Goal: Task Accomplishment & Management: Use online tool/utility

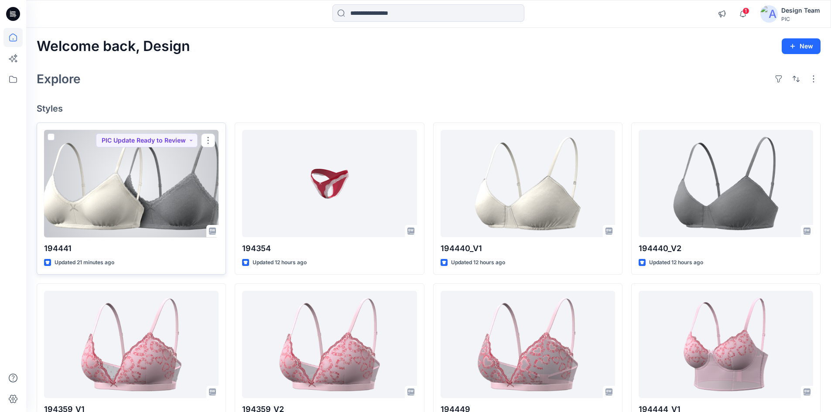
click at [141, 181] on div at bounding box center [131, 184] width 174 height 108
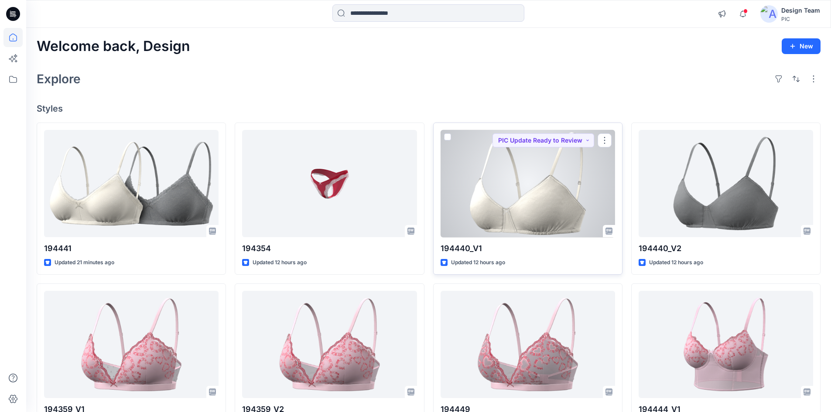
click at [549, 194] on div at bounding box center [527, 184] width 174 height 108
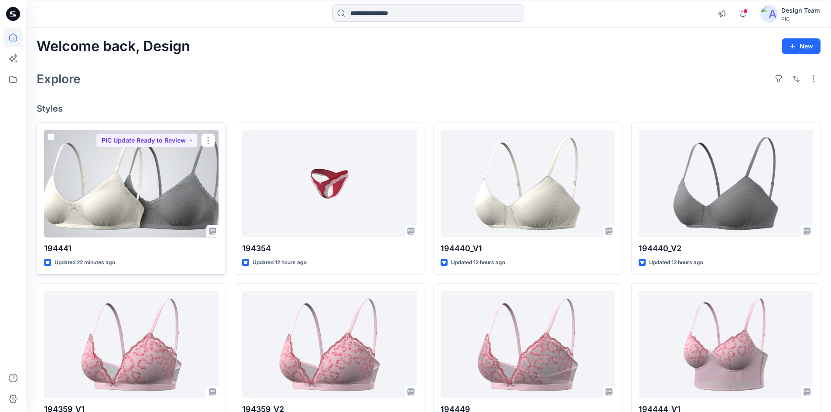
click at [133, 194] on div at bounding box center [131, 184] width 174 height 108
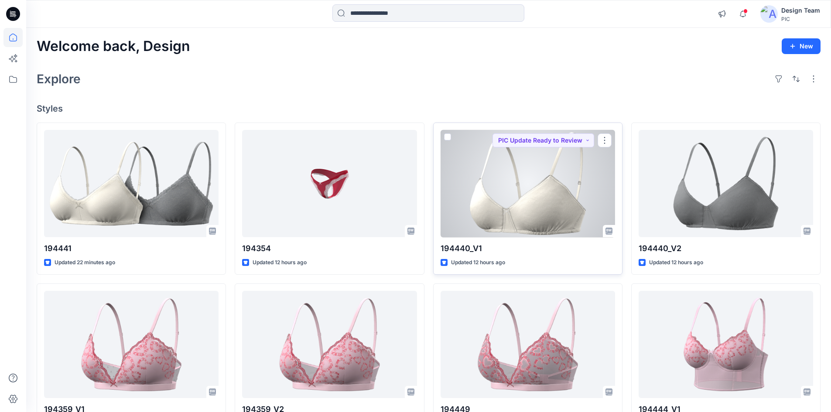
click at [464, 206] on div at bounding box center [527, 184] width 174 height 108
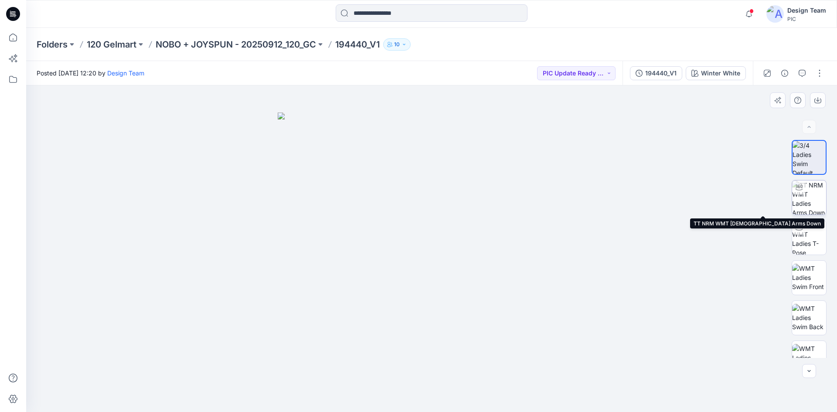
click at [808, 197] on img at bounding box center [809, 198] width 34 height 34
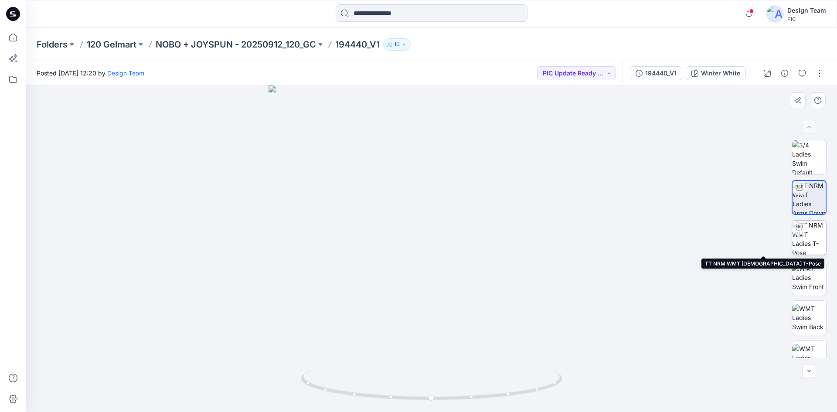
click at [810, 238] on img at bounding box center [809, 238] width 34 height 34
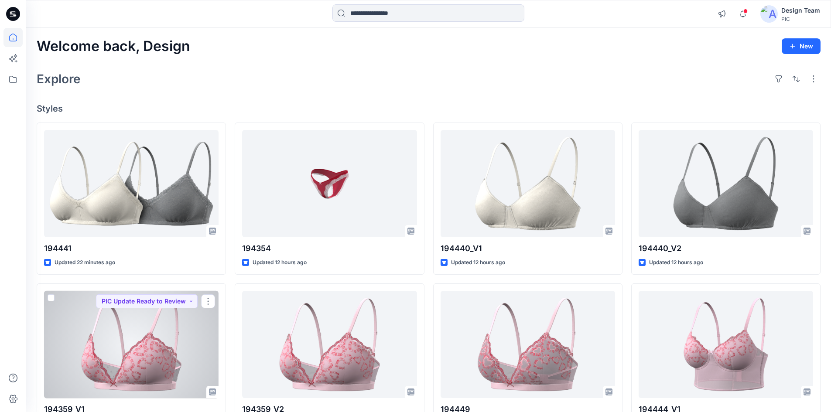
click at [168, 337] on div at bounding box center [131, 345] width 174 height 108
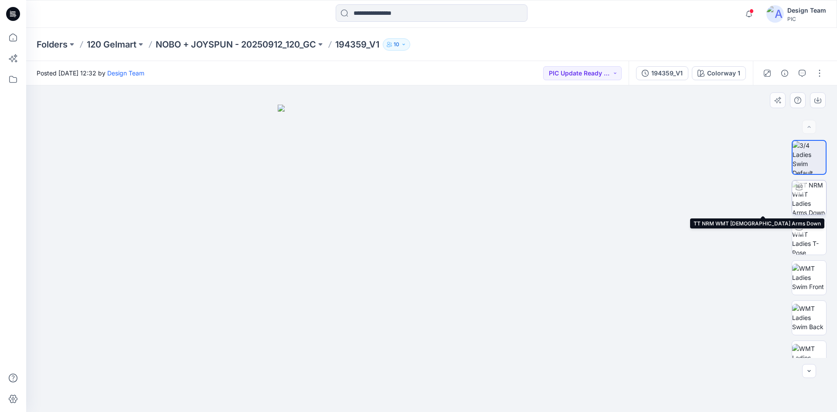
click at [801, 204] on img at bounding box center [809, 198] width 34 height 34
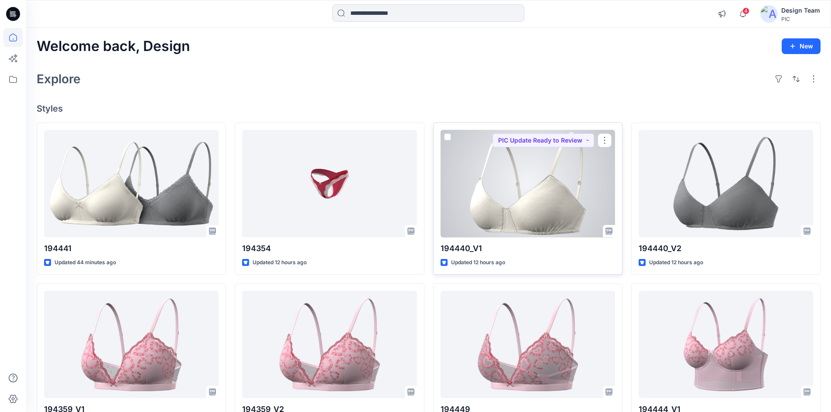
click at [546, 205] on div at bounding box center [527, 184] width 174 height 108
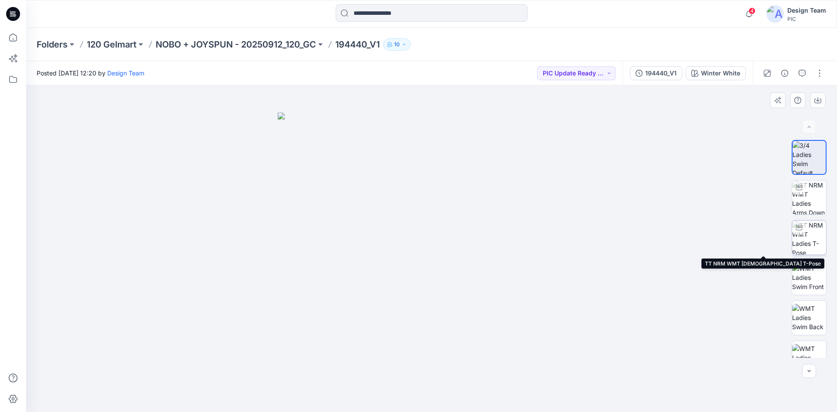
click at [808, 238] on img at bounding box center [809, 238] width 34 height 34
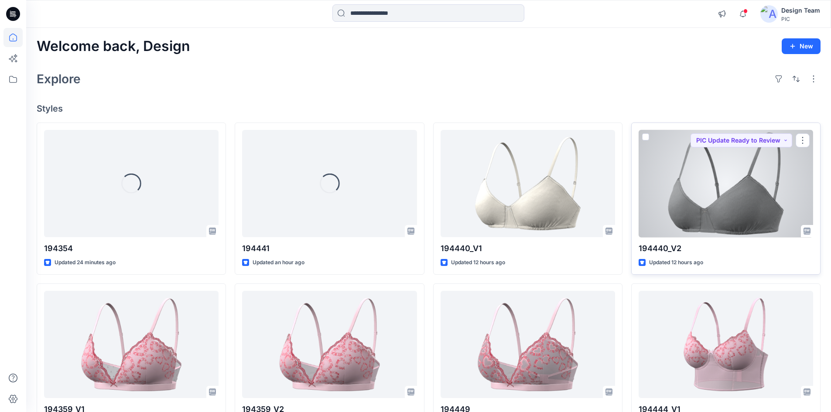
click at [710, 202] on div at bounding box center [725, 184] width 174 height 108
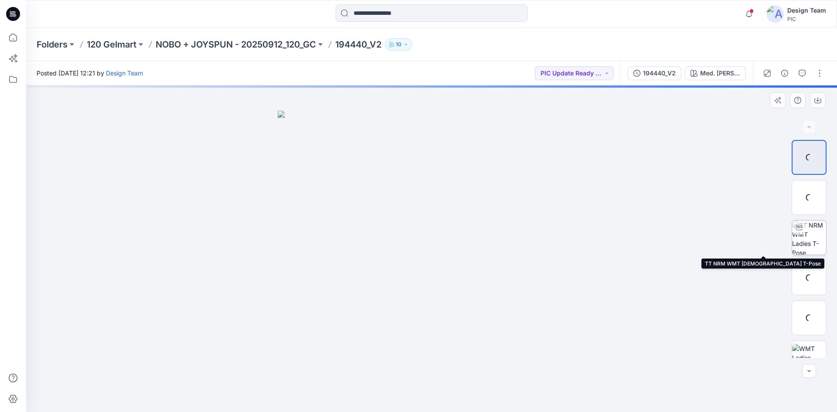
click at [810, 237] on img at bounding box center [809, 238] width 34 height 34
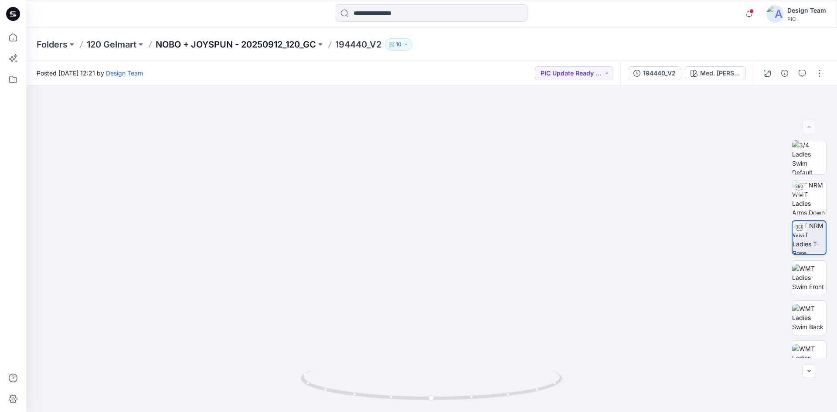
click at [290, 42] on p "NOBO + JOYSPUN - 20250912_120_GC" at bounding box center [236, 44] width 160 height 12
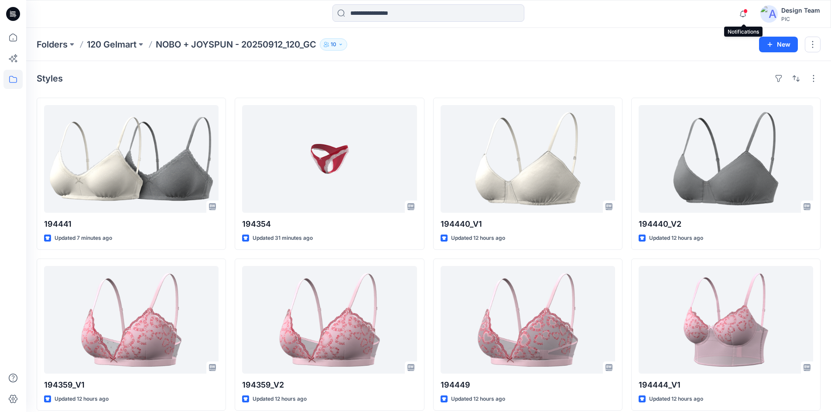
click at [743, 11] on span at bounding box center [745, 11] width 4 height 5
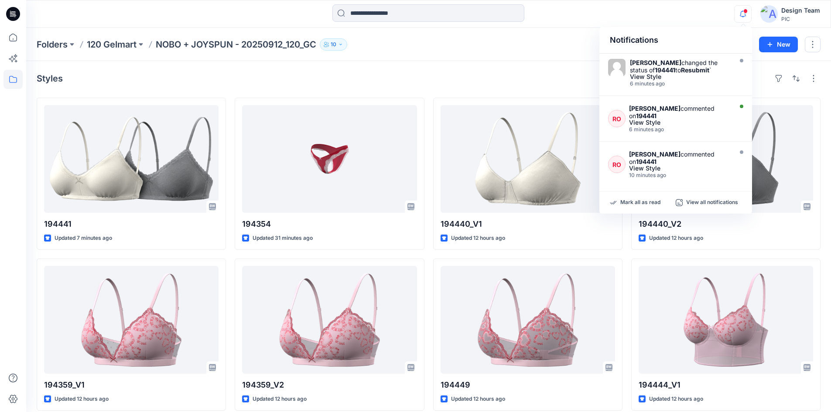
click at [741, 12] on icon "button" at bounding box center [743, 14] width 6 height 6
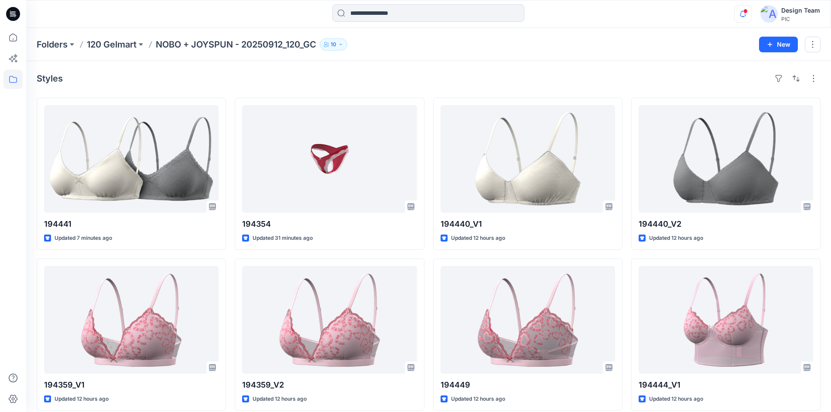
click at [741, 12] on icon "button" at bounding box center [743, 14] width 6 height 6
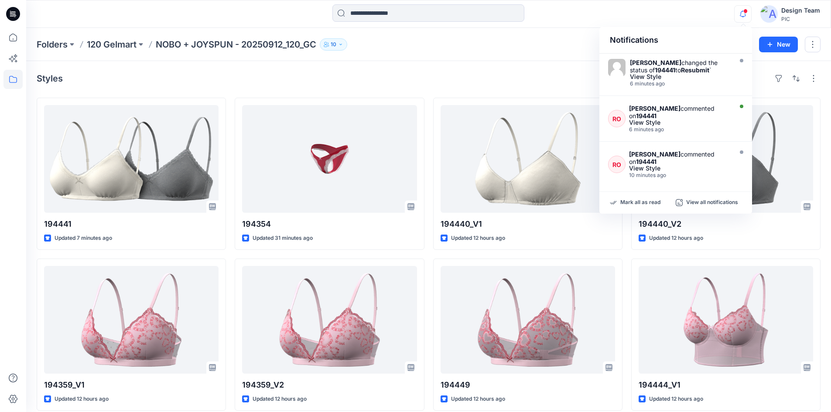
click at [741, 17] on icon "button" at bounding box center [742, 13] width 17 height 17
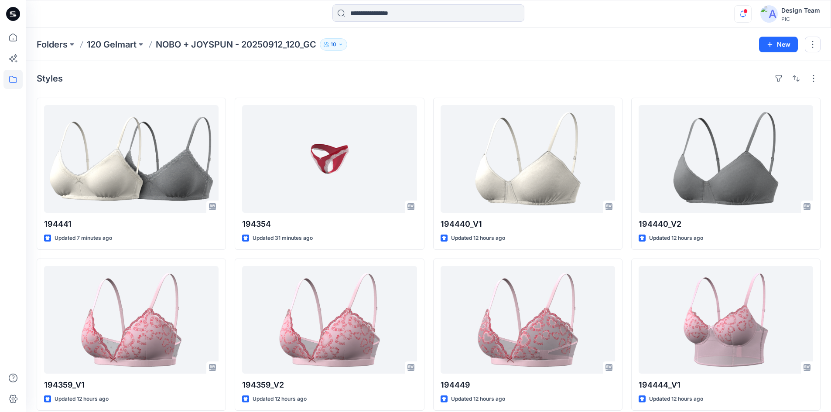
click at [741, 17] on icon "button" at bounding box center [742, 13] width 17 height 17
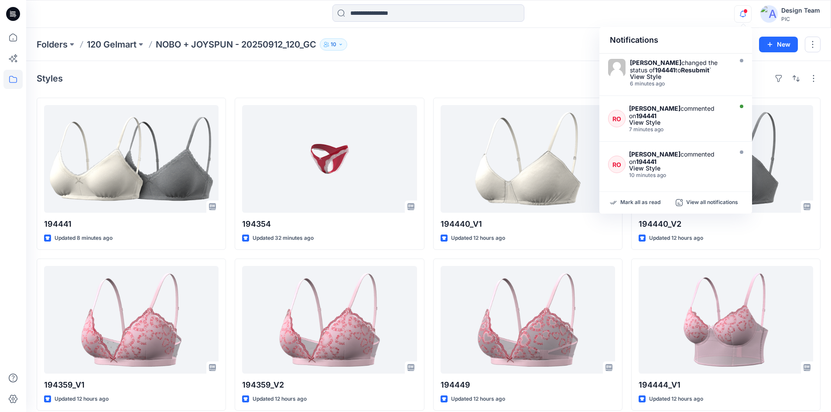
click at [509, 55] on div "Folders 120 Gelmart NOBO + JOYSPUN - 20250912_120_GC 10 New" at bounding box center [428, 44] width 805 height 33
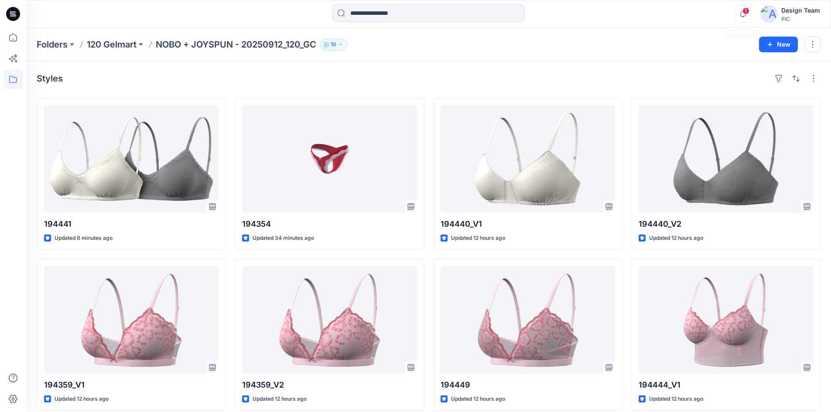
click at [739, 11] on icon "button" at bounding box center [742, 13] width 17 height 17
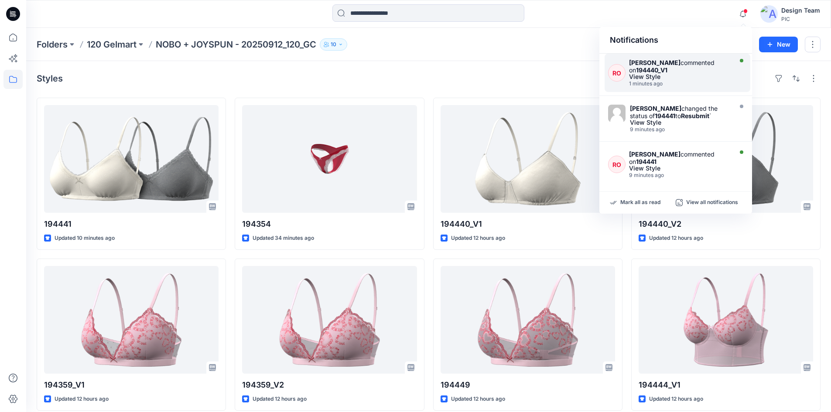
click at [687, 72] on div "[PERSON_NAME] commented on 194440_V1" at bounding box center [679, 66] width 101 height 15
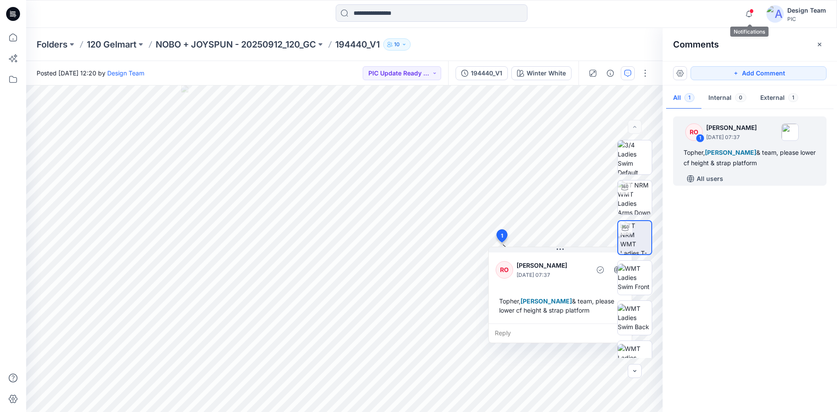
click at [752, 13] on span at bounding box center [752, 11] width 4 height 5
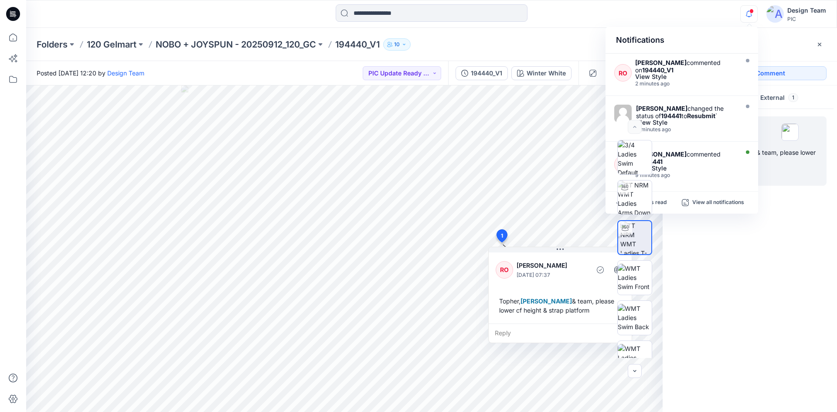
click at [752, 13] on span at bounding box center [752, 11] width 4 height 5
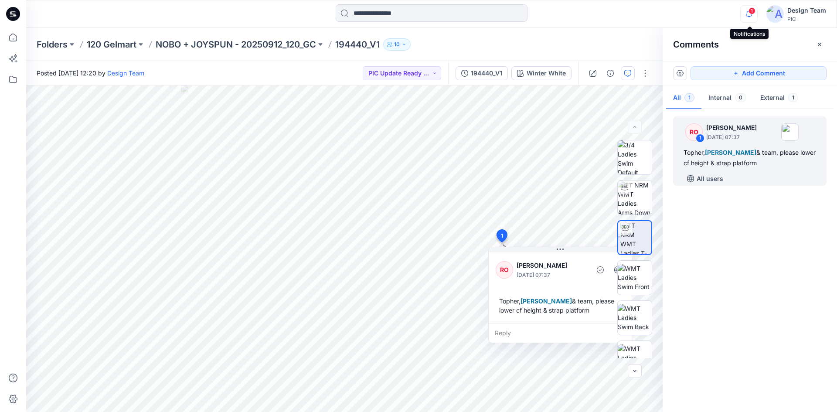
click at [747, 14] on icon "button" at bounding box center [749, 13] width 17 height 17
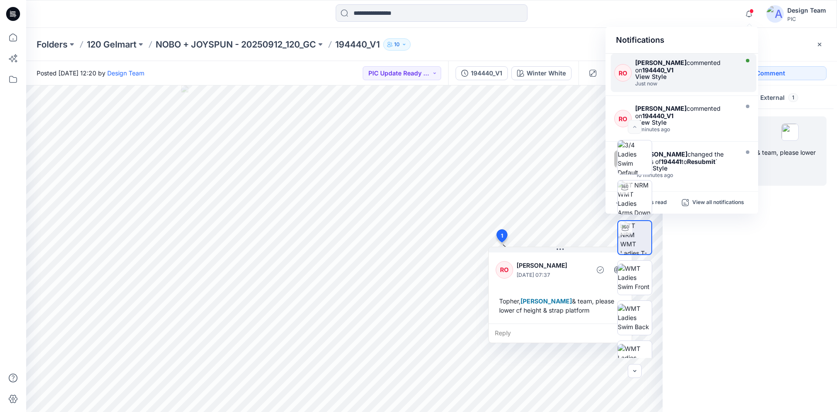
click at [712, 80] on div "[PERSON_NAME] commented on 194440_V1 View Style Just now" at bounding box center [688, 73] width 106 height 28
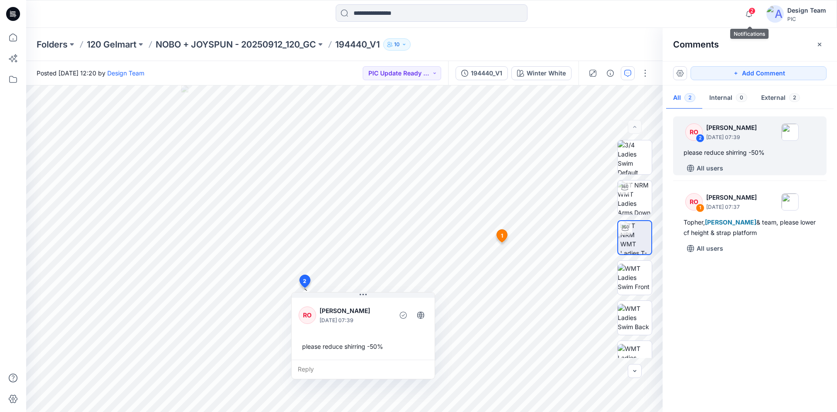
click at [752, 12] on span "2" at bounding box center [752, 10] width 7 height 7
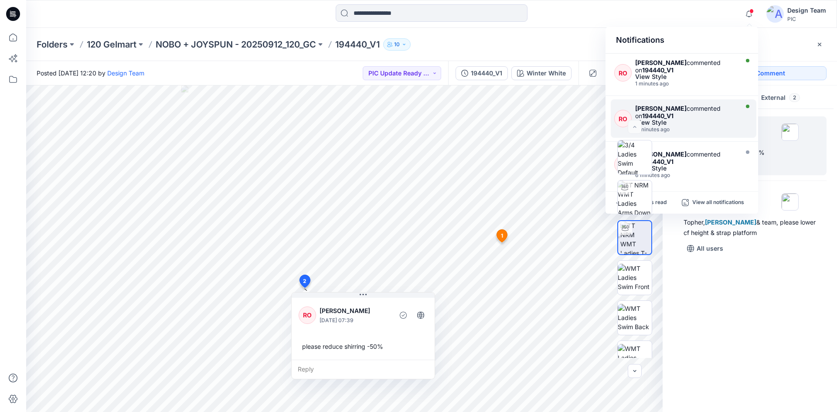
click at [718, 117] on div "[PERSON_NAME] commented on 194440_V1" at bounding box center [685, 112] width 101 height 15
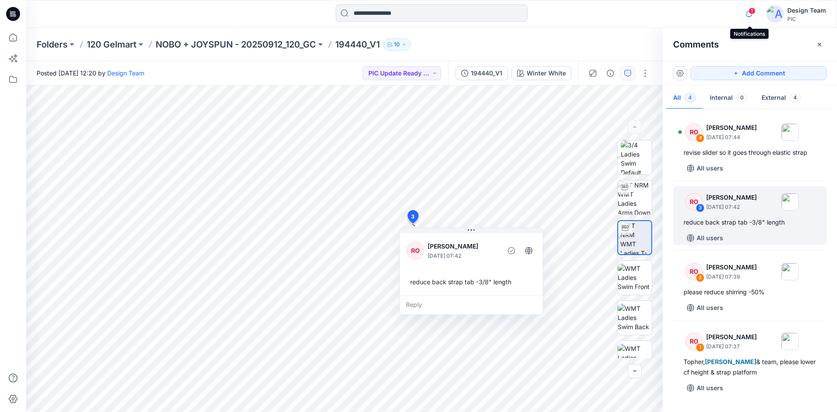
click at [747, 15] on icon "button" at bounding box center [749, 13] width 17 height 17
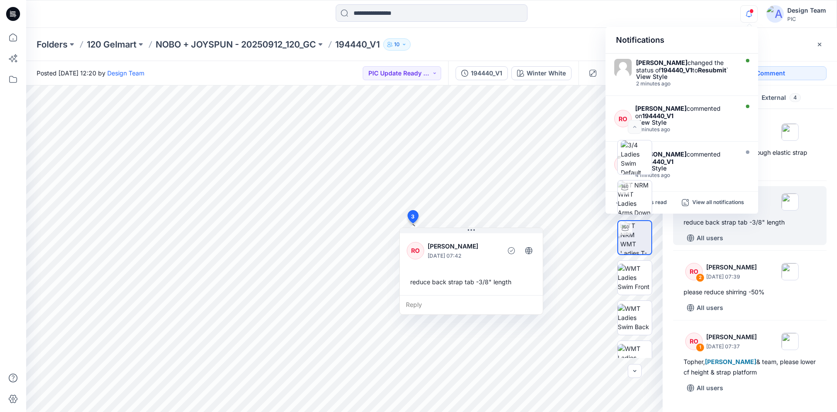
click at [699, 12] on div "Notifications [PERSON_NAME] changed the status of 194440_V1 to Resubmit ` View …" at bounding box center [431, 13] width 811 height 19
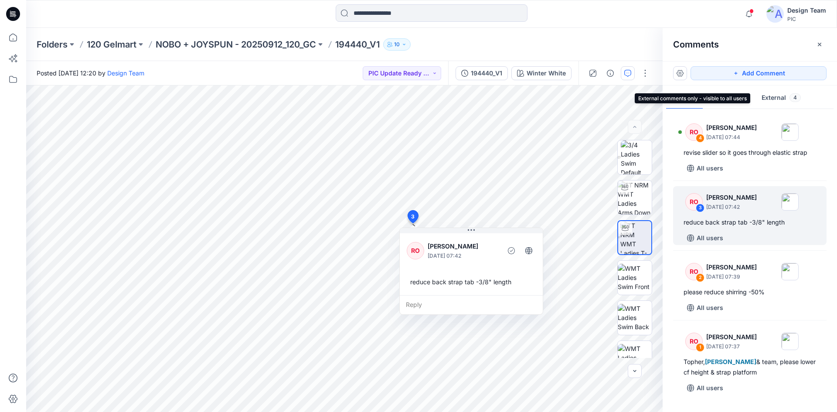
click at [774, 99] on button "External 4" at bounding box center [781, 98] width 53 height 22
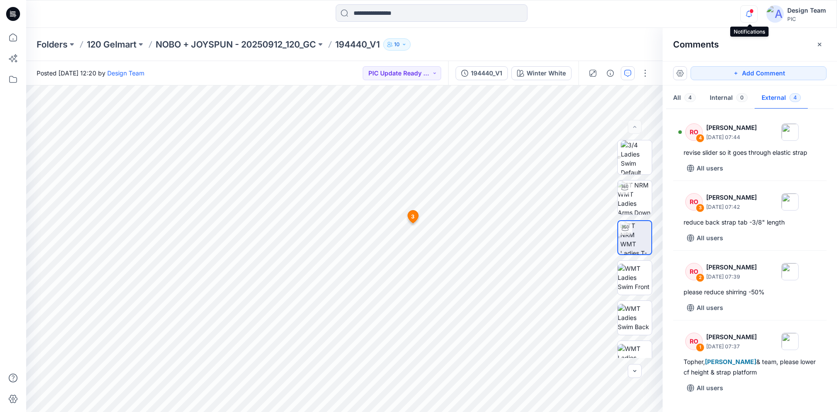
click at [752, 16] on icon "button" at bounding box center [749, 13] width 17 height 17
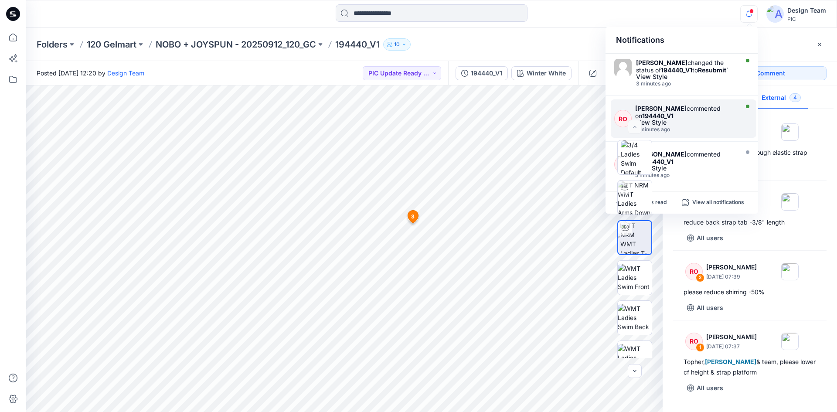
click at [701, 123] on div "View Style" at bounding box center [685, 122] width 101 height 6
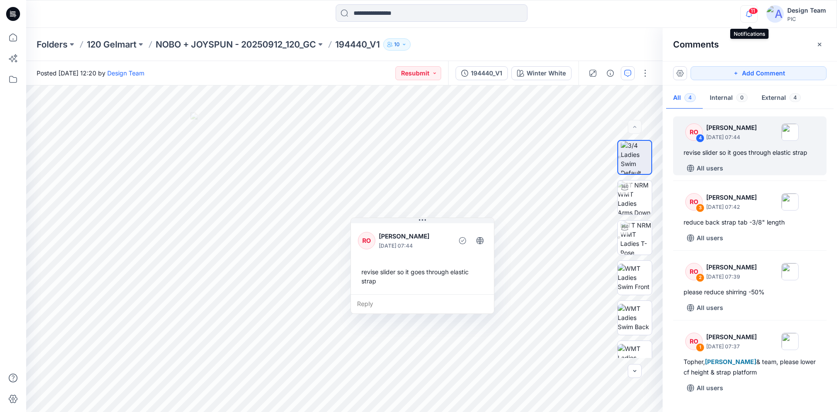
click at [754, 15] on icon "button" at bounding box center [749, 13] width 17 height 17
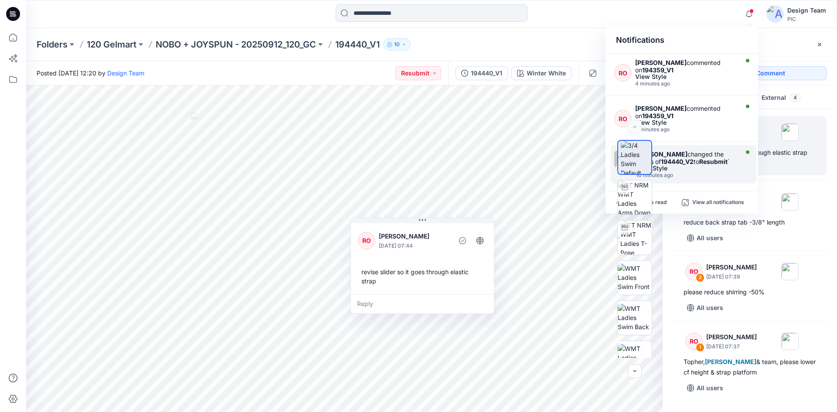
click at [699, 163] on strong "Resubmit" at bounding box center [713, 161] width 28 height 7
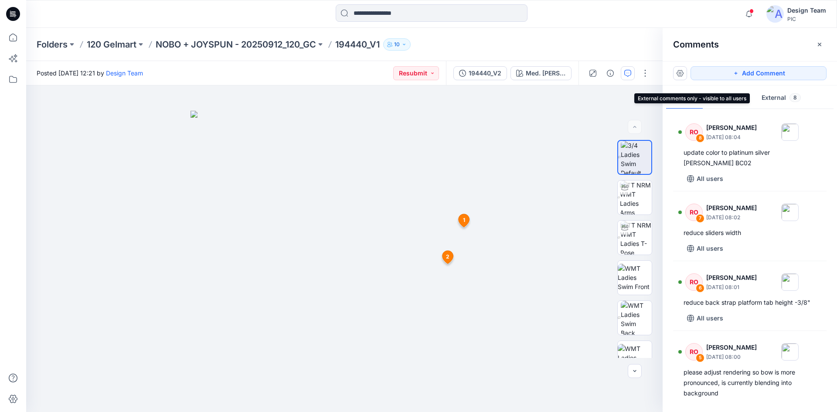
click at [780, 95] on button "External 8" at bounding box center [781, 98] width 53 height 22
click at [447, 258] on span "2" at bounding box center [447, 257] width 3 height 8
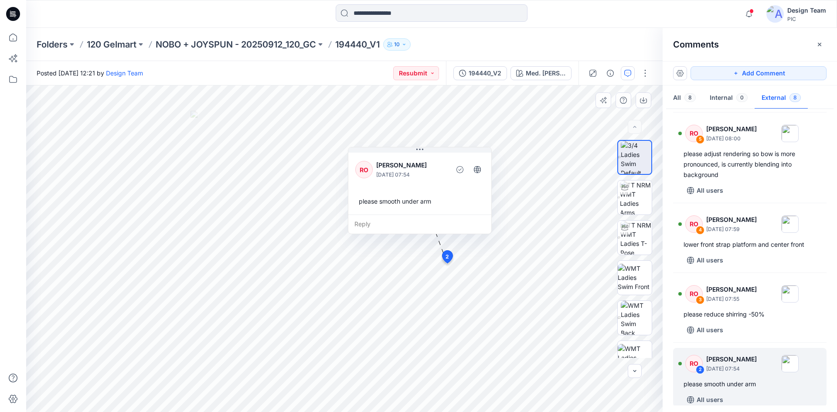
scroll to position [220, 0]
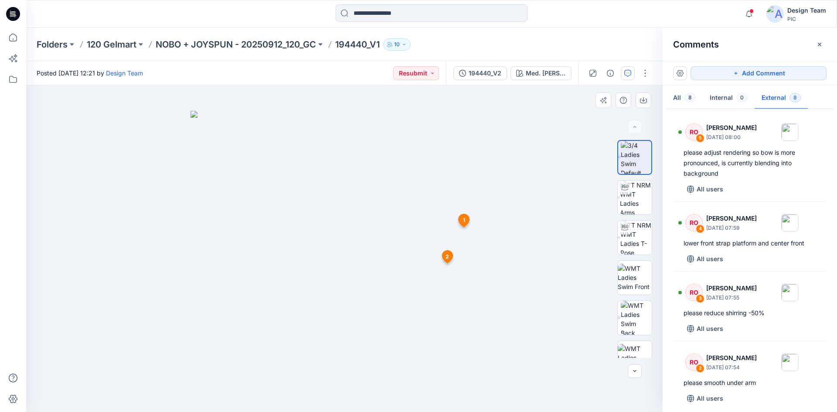
click at [463, 218] on div "1 RO [PERSON_NAME] [DATE] 07:51 Hi [PERSON_NAME], [PERSON_NAME] & team please r…" at bounding box center [464, 222] width 15 height 17
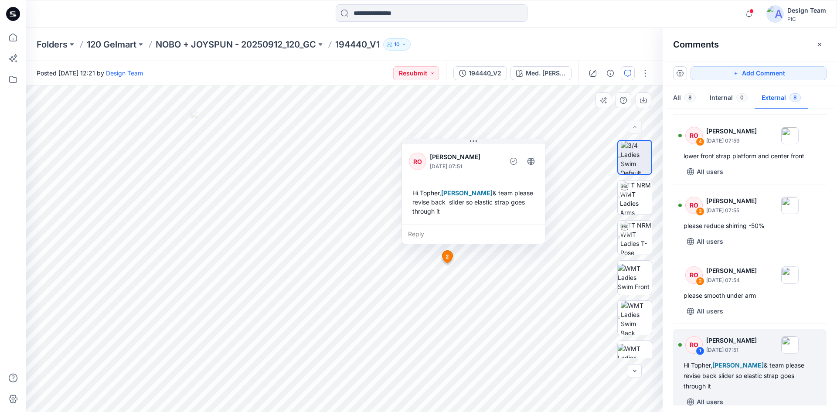
scroll to position [310, 0]
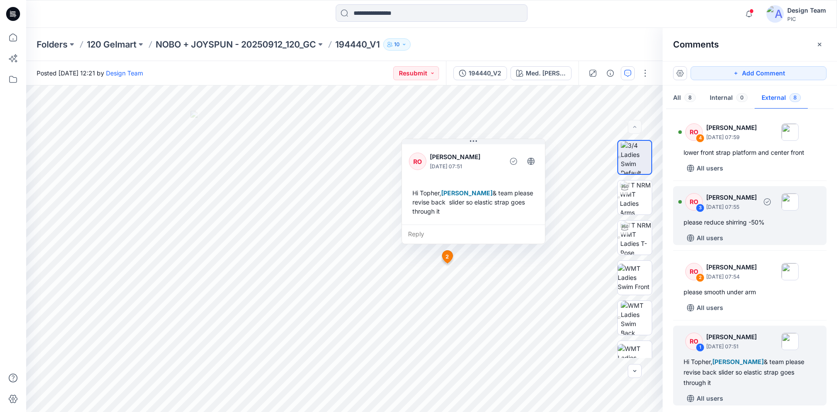
click at [733, 211] on p "[DATE] 07:55" at bounding box center [731, 207] width 51 height 9
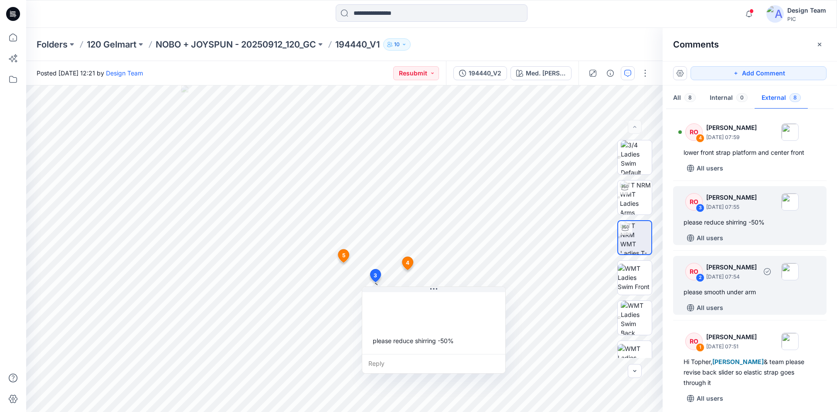
click at [746, 280] on p "[DATE] 07:54" at bounding box center [731, 277] width 51 height 9
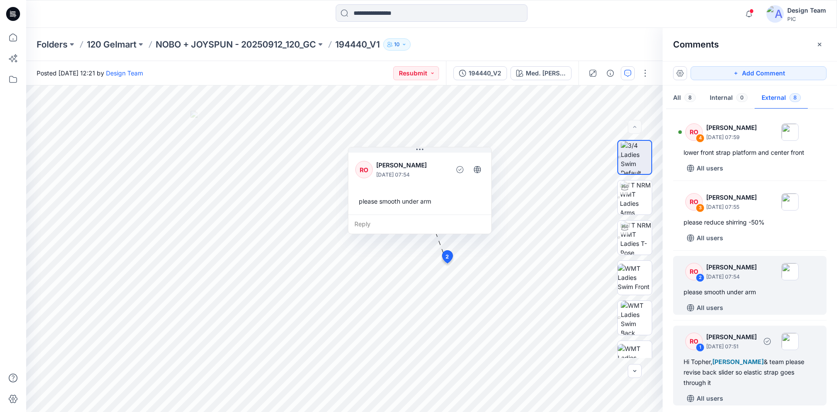
click at [711, 372] on div "Hi [PERSON_NAME], [PERSON_NAME] & team please revise back slider so elastic str…" at bounding box center [750, 372] width 133 height 31
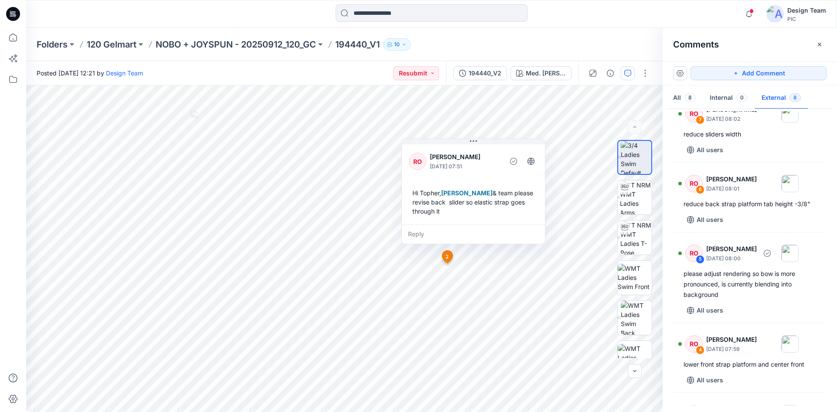
scroll to position [98, 0]
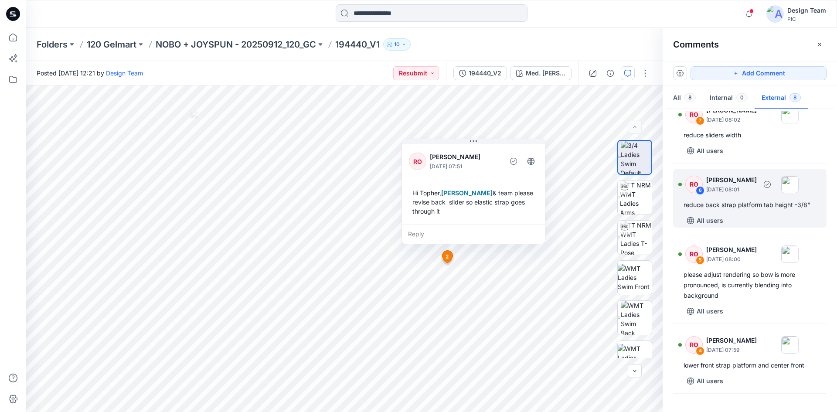
click at [730, 194] on div "RO 6 [PERSON_NAME] [DATE] 08:01" at bounding box center [739, 184] width 120 height 24
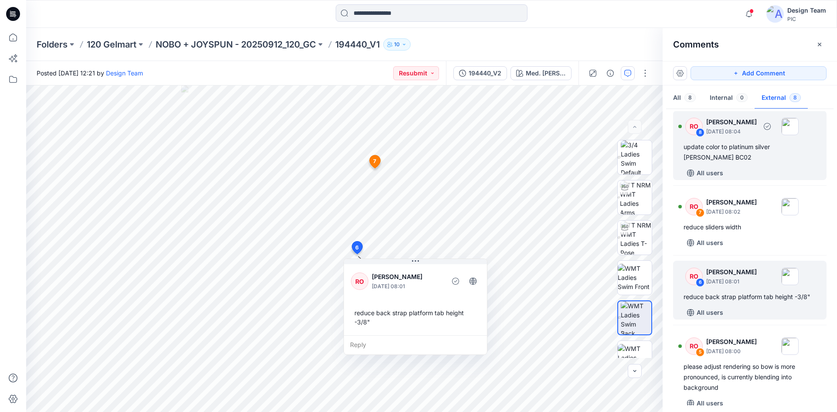
scroll to position [0, 0]
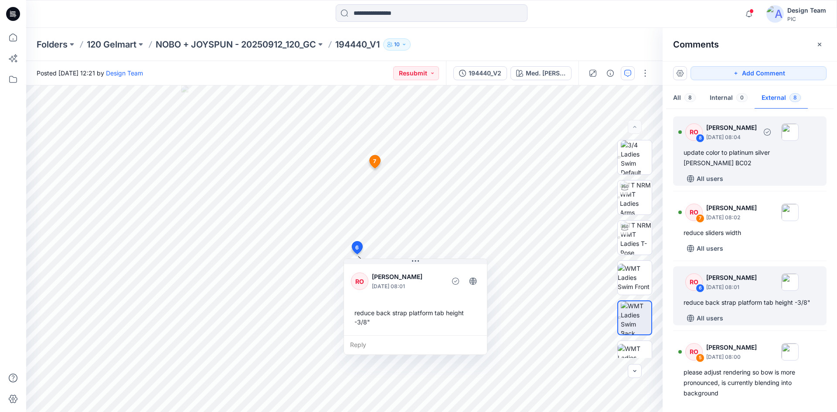
click at [740, 160] on div "update color to platinum silver [PERSON_NAME] BC02" at bounding box center [750, 157] width 133 height 21
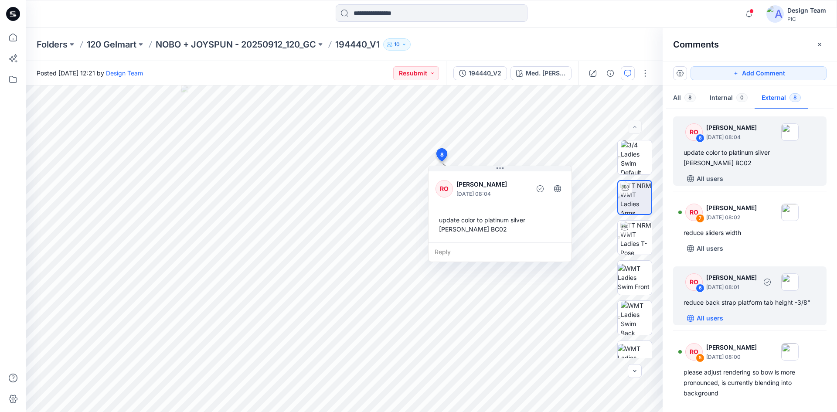
scroll to position [44, 0]
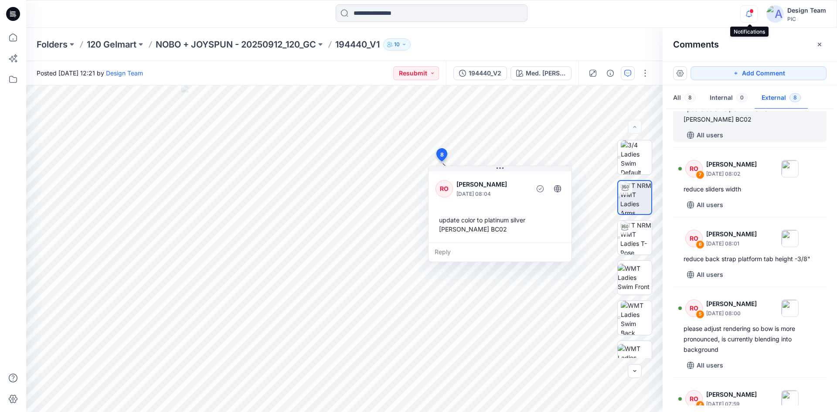
click at [747, 10] on icon "button" at bounding box center [749, 13] width 17 height 17
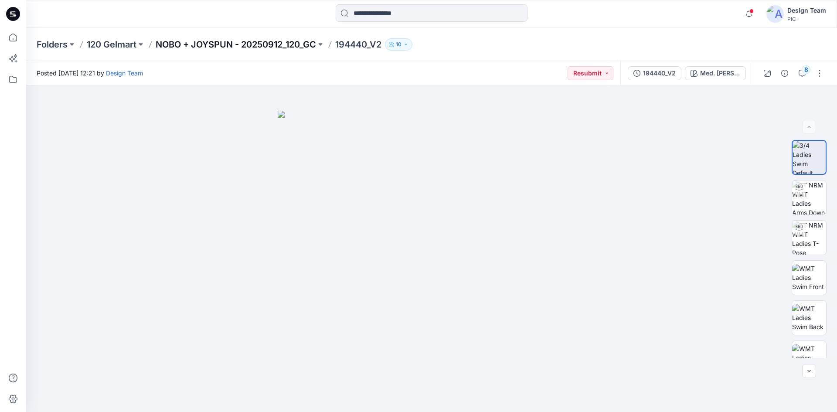
click at [209, 45] on p "NOBO + JOYSPUN - 20250912_120_GC" at bounding box center [236, 44] width 160 height 12
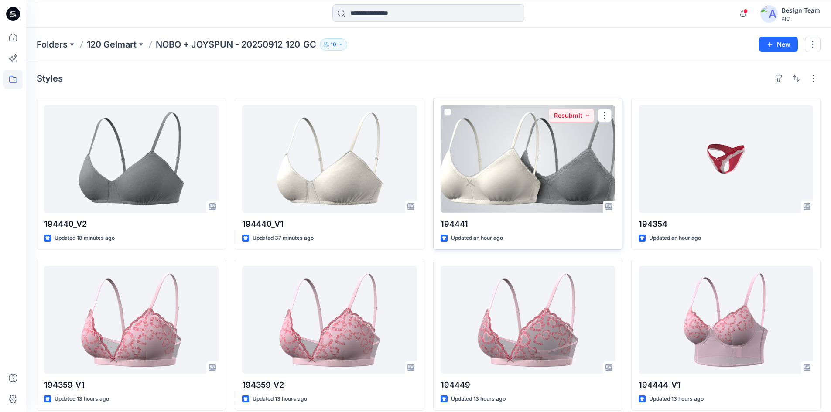
click at [493, 195] on div at bounding box center [527, 159] width 174 height 108
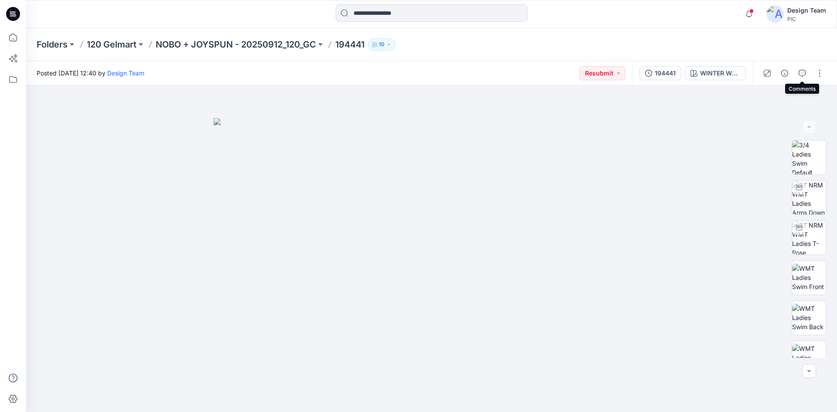
click at [805, 76] on button "button" at bounding box center [802, 73] width 14 height 14
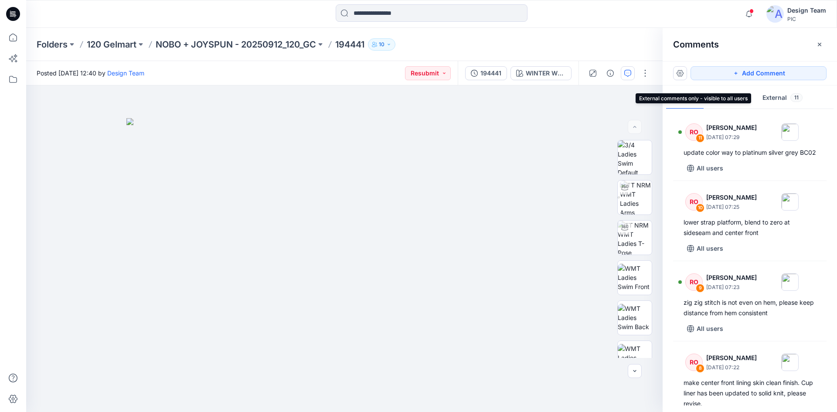
click at [773, 98] on button "External 11" at bounding box center [783, 98] width 54 height 22
click at [271, 42] on p "NOBO + JOYSPUN - 20250912_120_GC" at bounding box center [236, 44] width 160 height 12
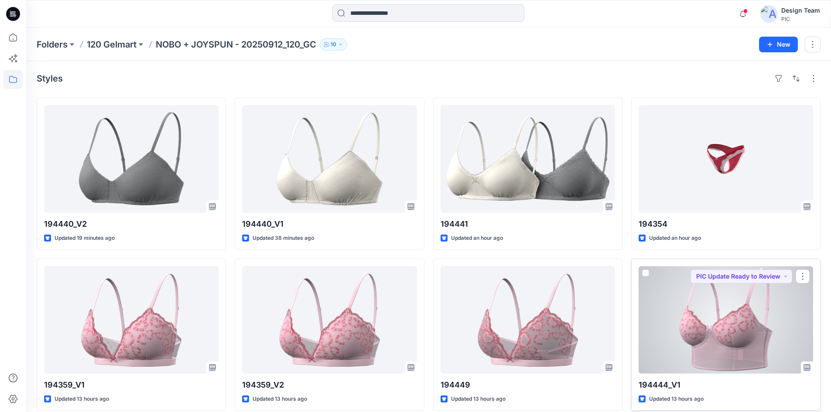
scroll to position [44, 0]
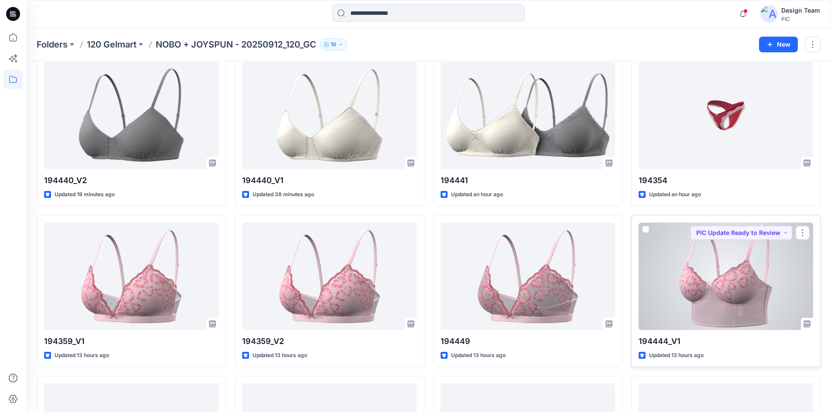
click at [734, 292] on div at bounding box center [725, 276] width 174 height 108
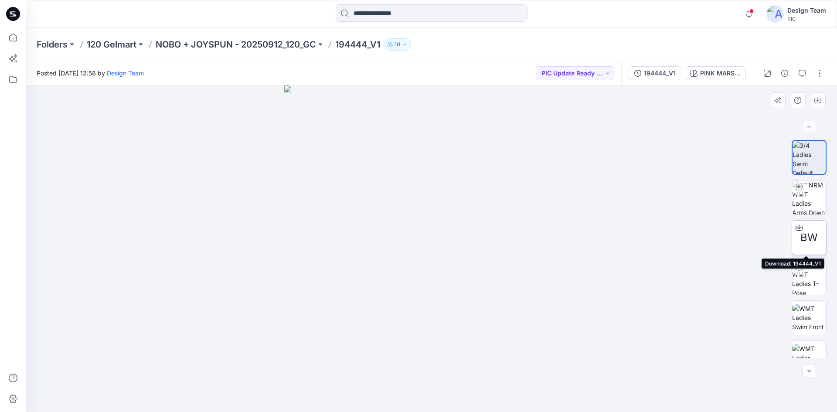
click at [813, 236] on span "BW" at bounding box center [809, 238] width 17 height 16
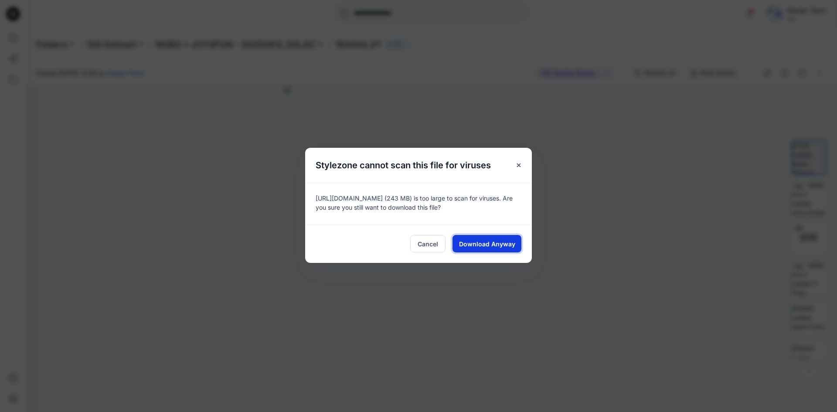
click at [485, 247] on span "Download Anyway" at bounding box center [487, 243] width 56 height 9
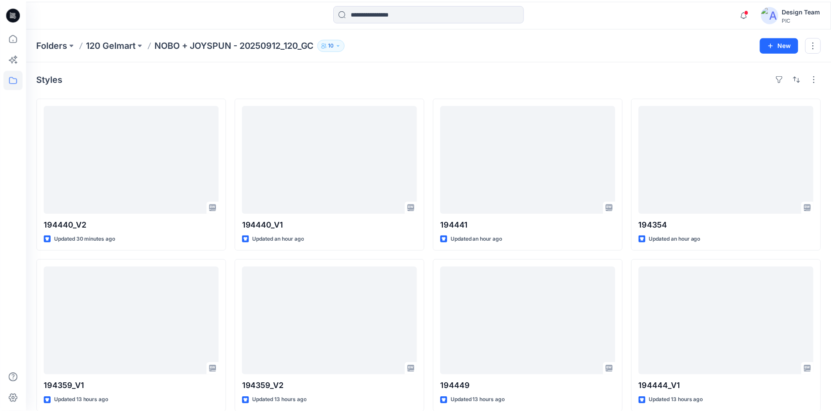
scroll to position [44, 0]
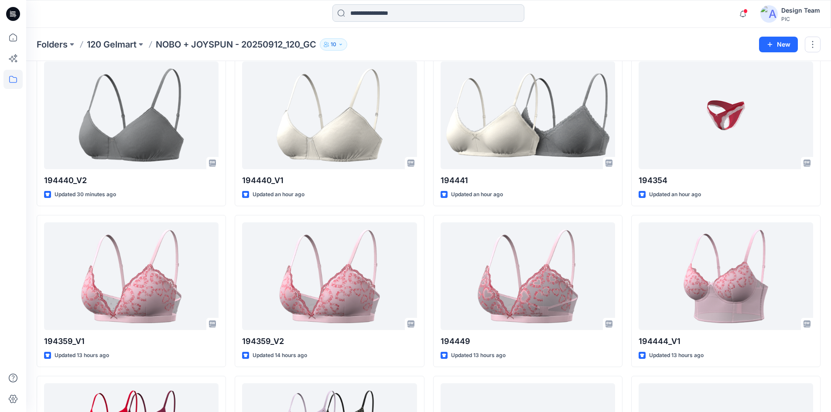
click at [407, 13] on input at bounding box center [428, 12] width 192 height 17
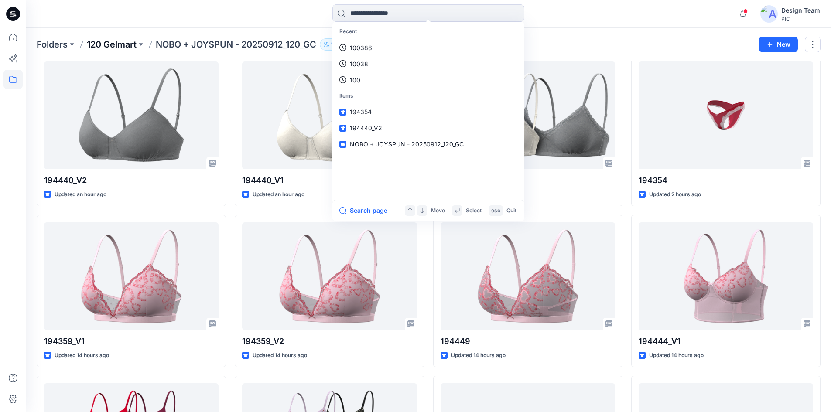
click at [109, 43] on p "120 Gelmart" at bounding box center [112, 44] width 50 height 12
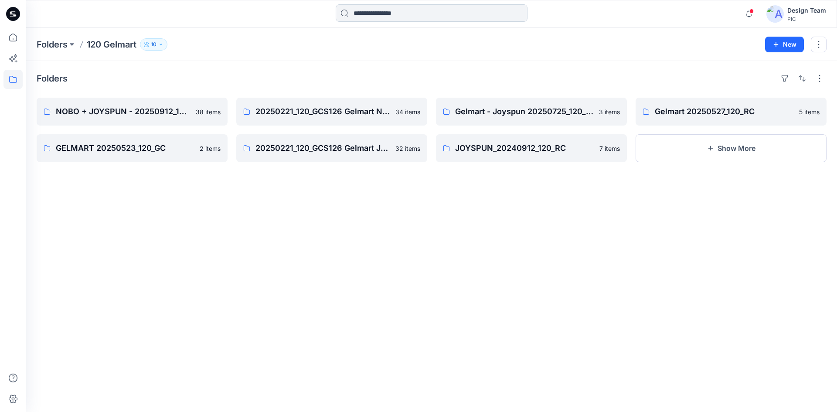
click at [416, 20] on input at bounding box center [432, 12] width 192 height 17
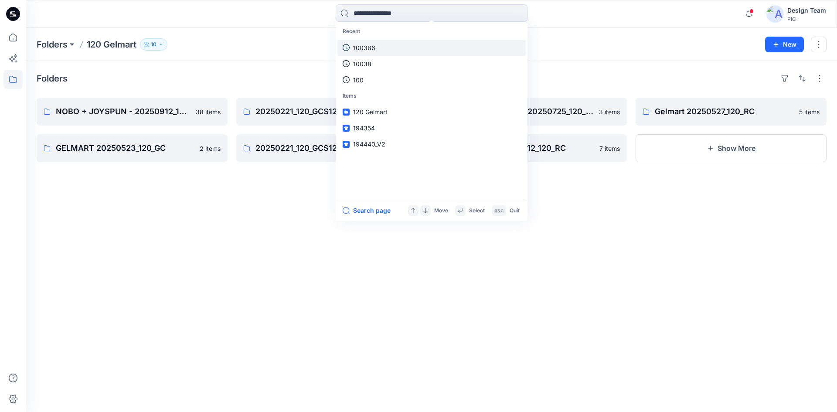
click at [385, 53] on link "100386" at bounding box center [432, 48] width 188 height 16
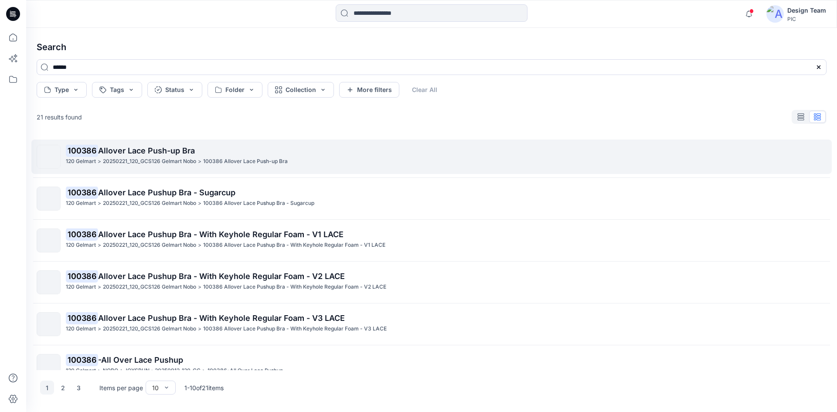
click at [138, 151] on span "Allover Lace Push-up Bra" at bounding box center [146, 150] width 97 height 9
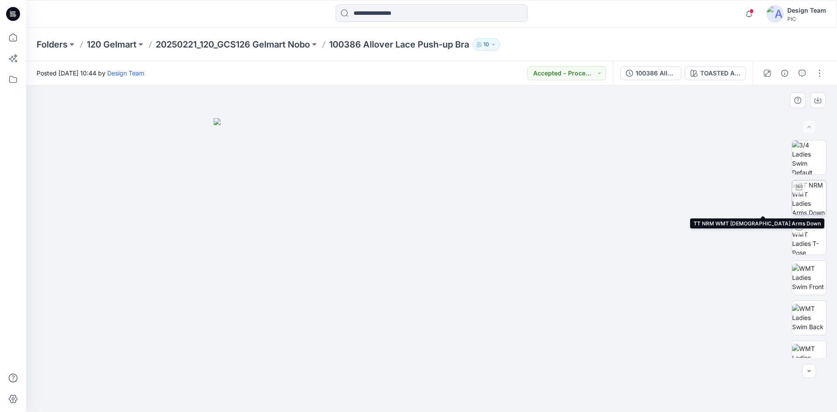
click at [815, 199] on img at bounding box center [809, 198] width 34 height 34
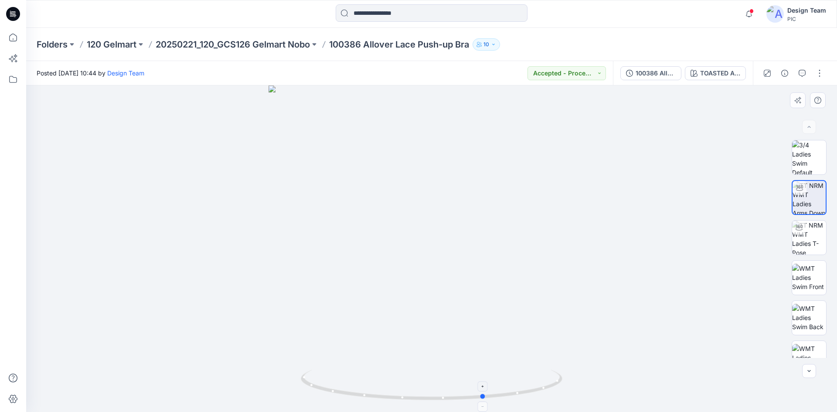
drag, startPoint x: 355, startPoint y: 396, endPoint x: 409, endPoint y: 401, distance: 53.5
click at [409, 401] on icon at bounding box center [433, 386] width 264 height 33
click at [443, 405] on img at bounding box center [432, 391] width 262 height 42
drag, startPoint x: 482, startPoint y: 401, endPoint x: 455, endPoint y: 377, distance: 36.2
click at [447, 402] on icon at bounding box center [433, 386] width 264 height 33
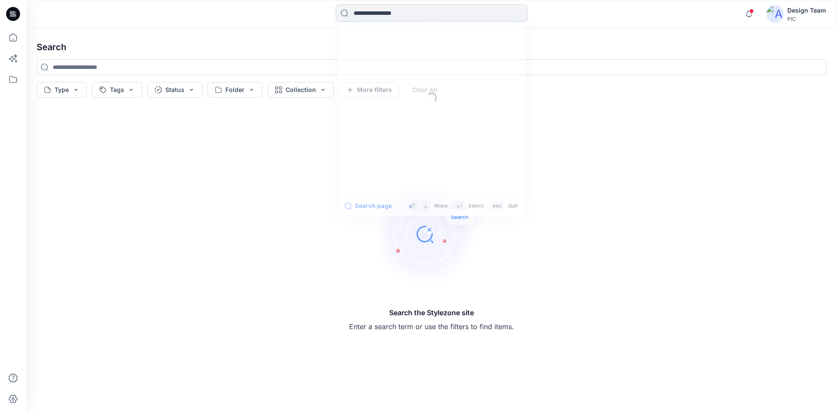
click at [369, 7] on input at bounding box center [432, 12] width 192 height 17
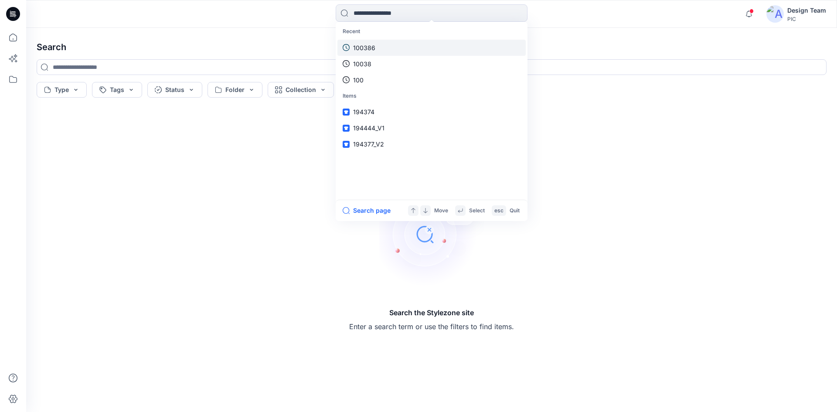
click at [361, 46] on p "100386" at bounding box center [364, 47] width 22 height 9
type input "******"
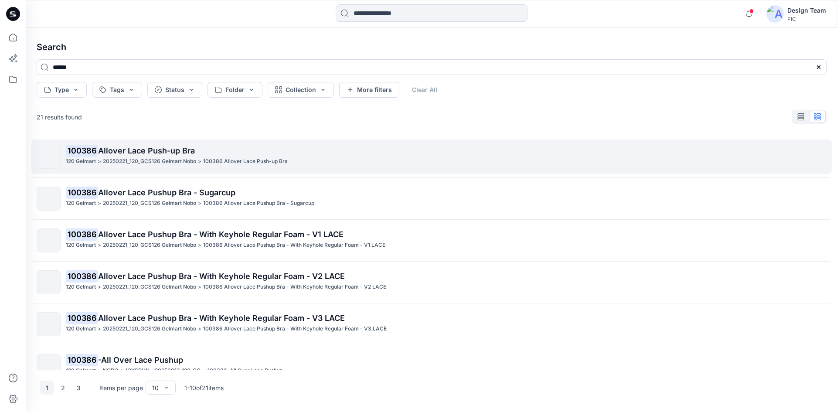
click at [124, 152] on span "Allover Lace Push-up Bra" at bounding box center [146, 150] width 97 height 9
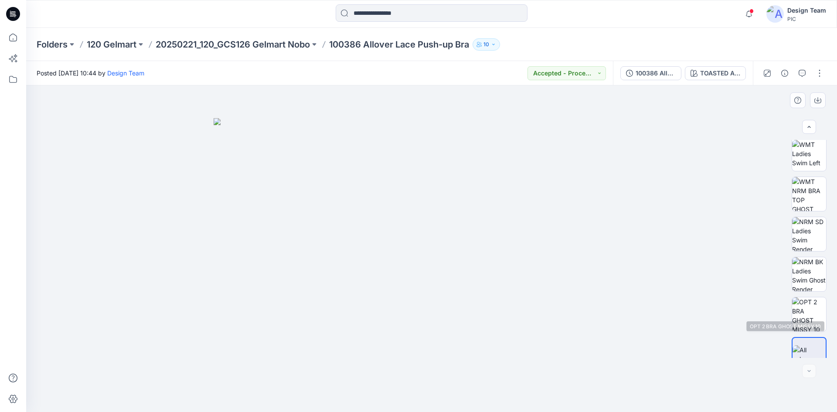
scroll to position [218, 0]
click at [809, 309] on img at bounding box center [809, 300] width 34 height 34
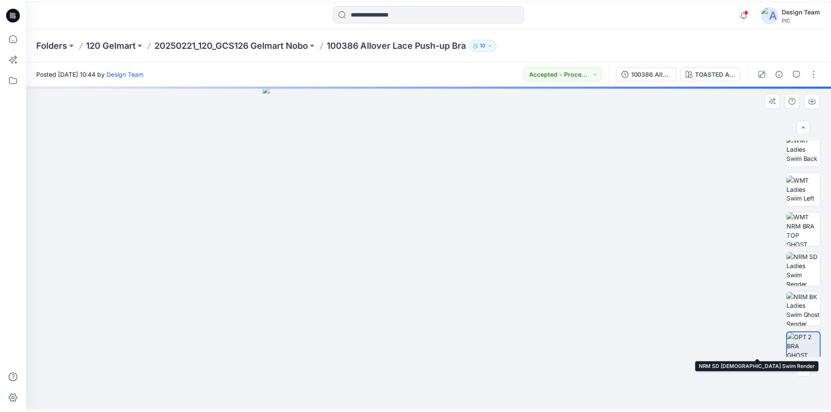
scroll to position [0, 0]
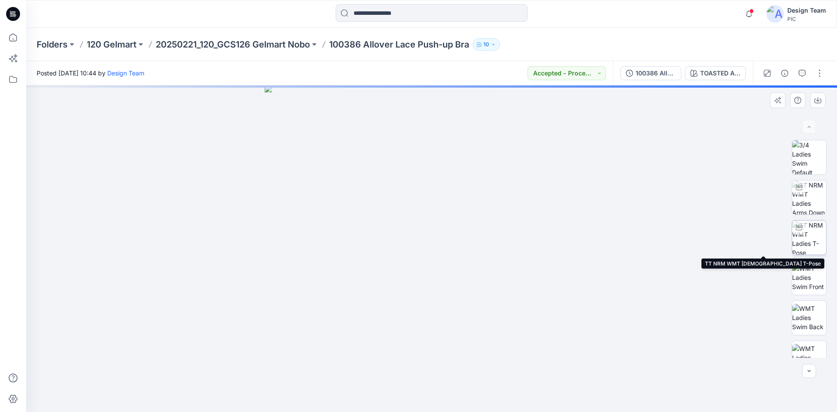
click at [809, 243] on img at bounding box center [809, 238] width 34 height 34
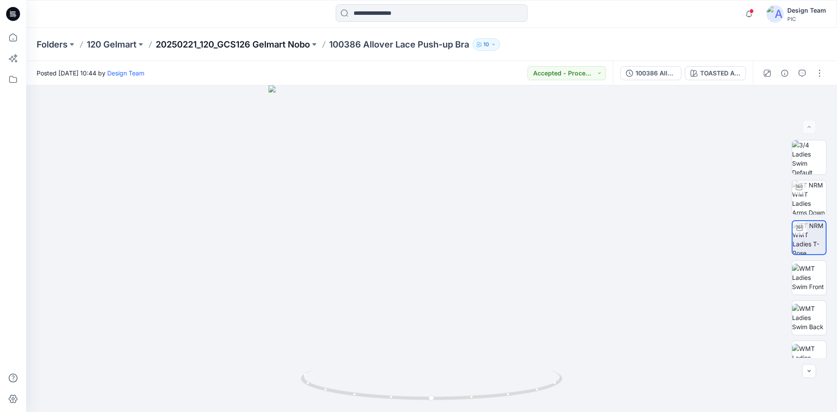
click at [225, 40] on p "20250221_120_GCS126 Gelmart Nobo" at bounding box center [233, 44] width 154 height 12
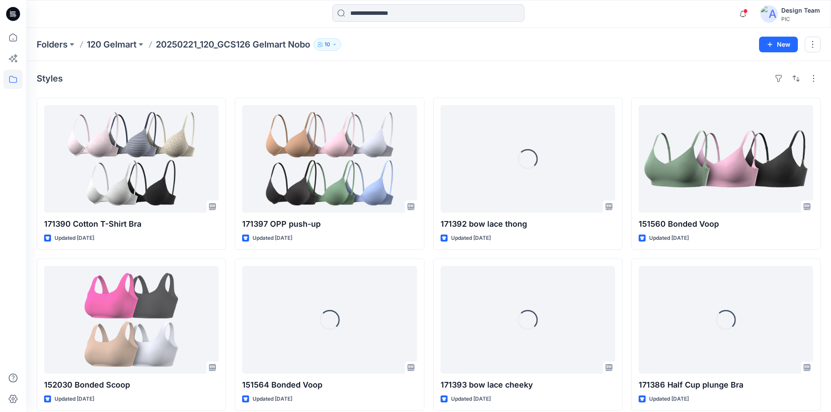
click at [22, 14] on div at bounding box center [13, 14] width 28 height 28
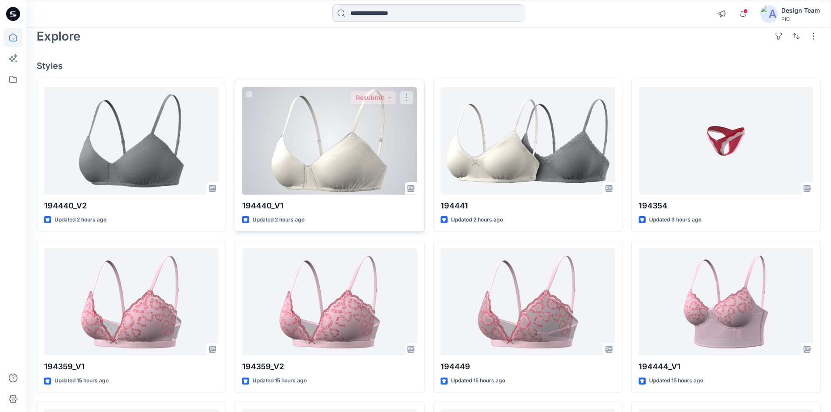
scroll to position [44, 0]
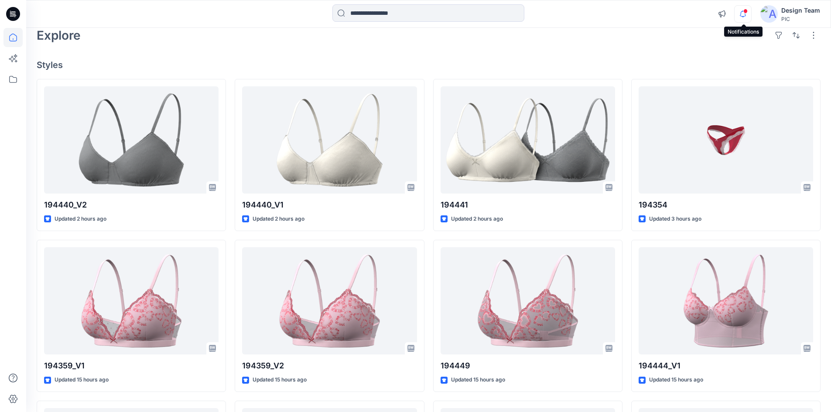
click at [740, 14] on icon "button" at bounding box center [742, 13] width 17 height 17
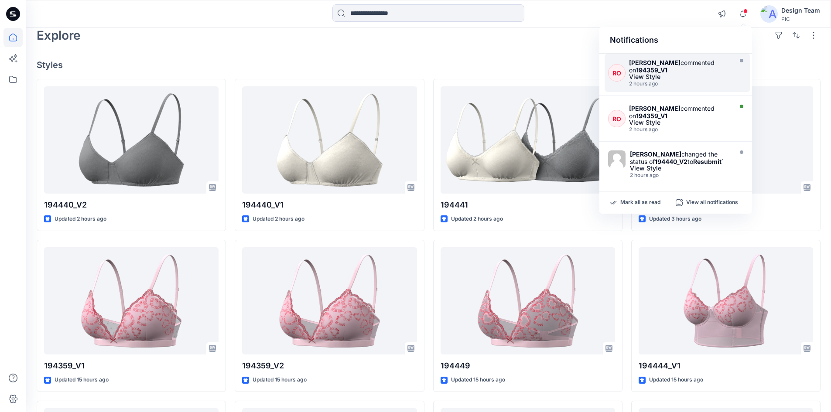
click at [696, 80] on div "Raquel Ortiz commented on 194359_V1 View Style 2 hours ago" at bounding box center [682, 73] width 106 height 28
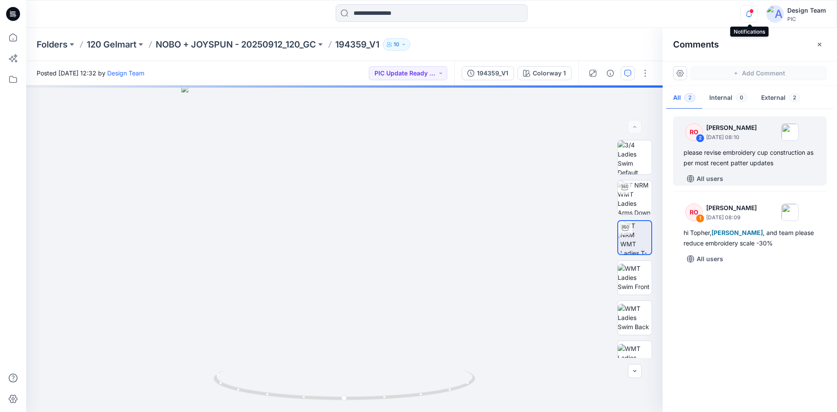
click at [752, 14] on icon "button" at bounding box center [749, 13] width 17 height 17
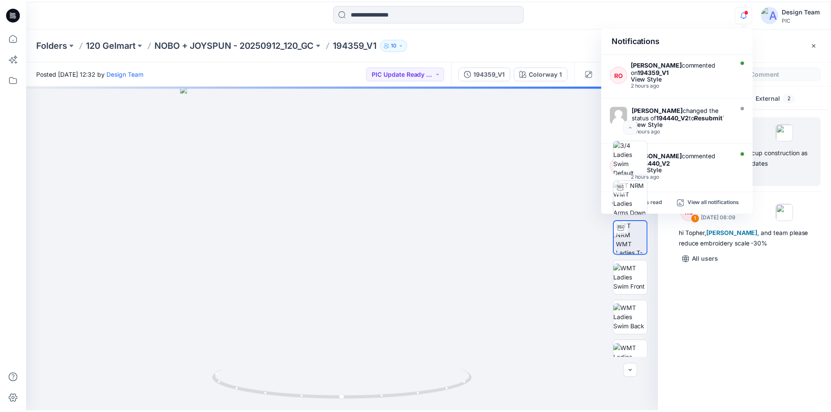
scroll to position [44, 0]
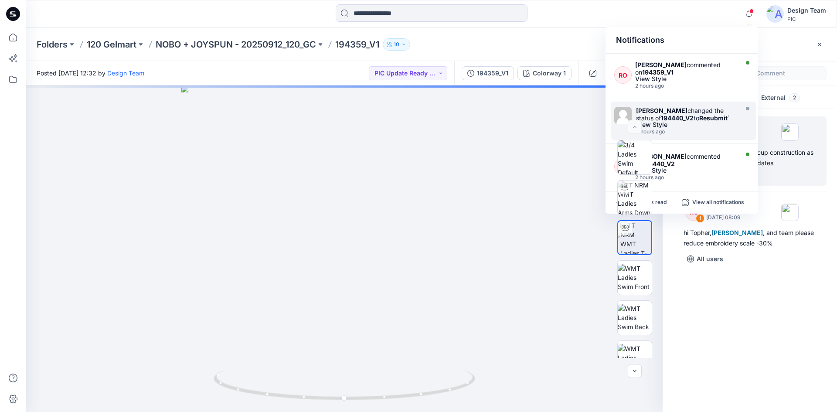
click at [700, 131] on div "2 hours ago" at bounding box center [686, 132] width 100 height 6
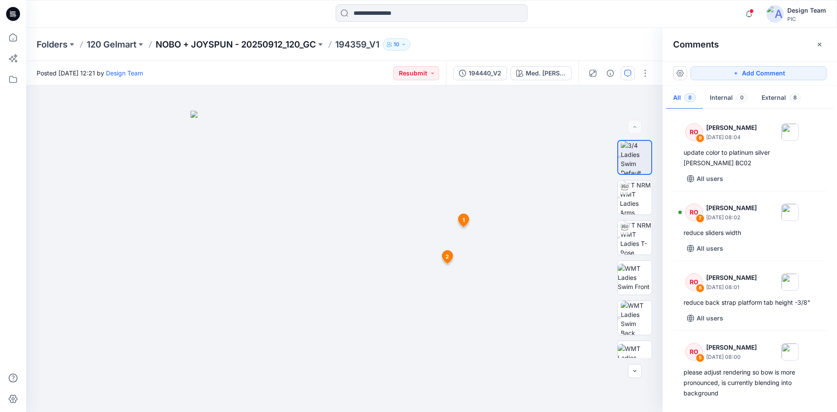
click at [281, 47] on p "NOBO + JOYSPUN - 20250912_120_GC" at bounding box center [236, 44] width 160 height 12
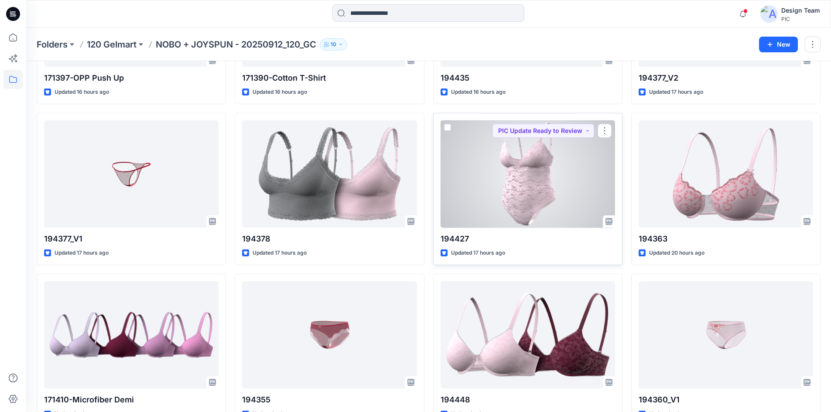
scroll to position [480, 0]
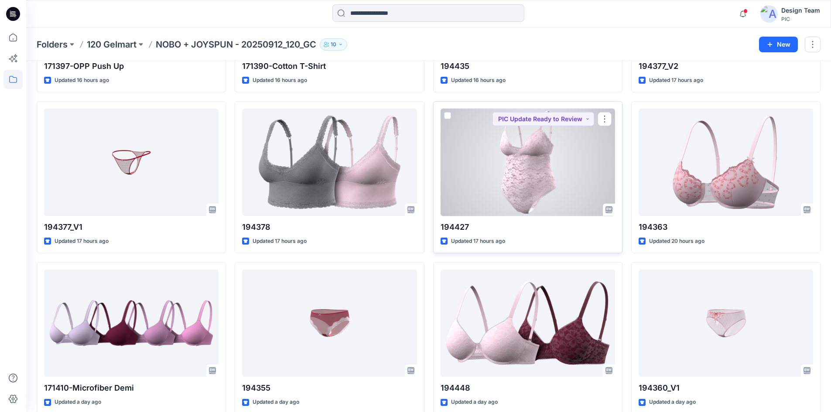
click at [533, 174] on div at bounding box center [527, 163] width 174 height 108
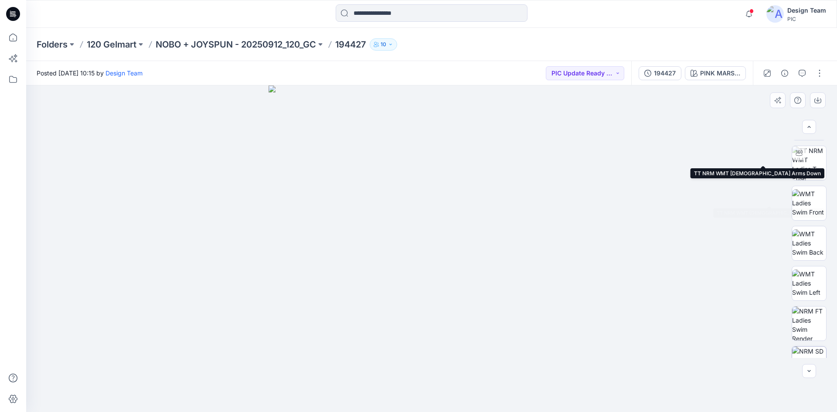
scroll to position [218, 0]
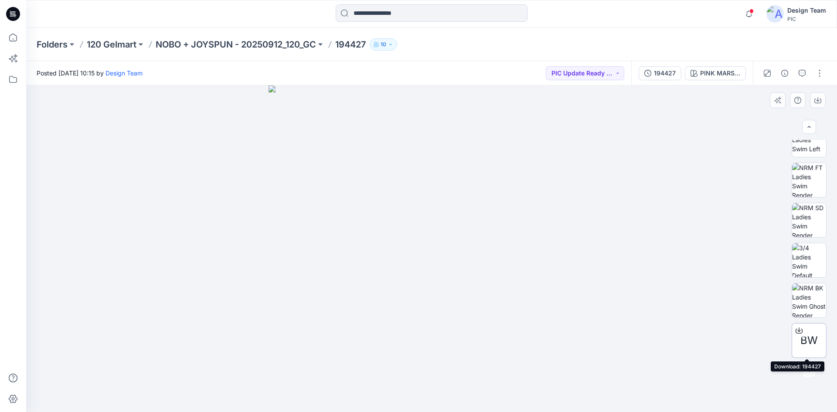
click at [798, 331] on icon at bounding box center [799, 329] width 3 height 4
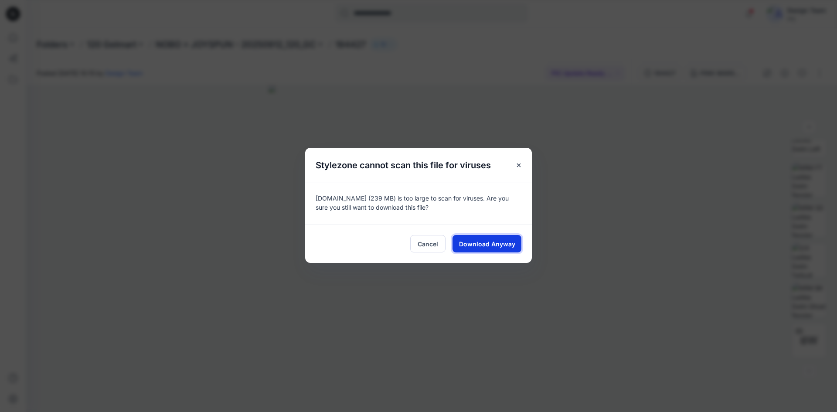
click at [480, 244] on span "Download Anyway" at bounding box center [487, 243] width 56 height 9
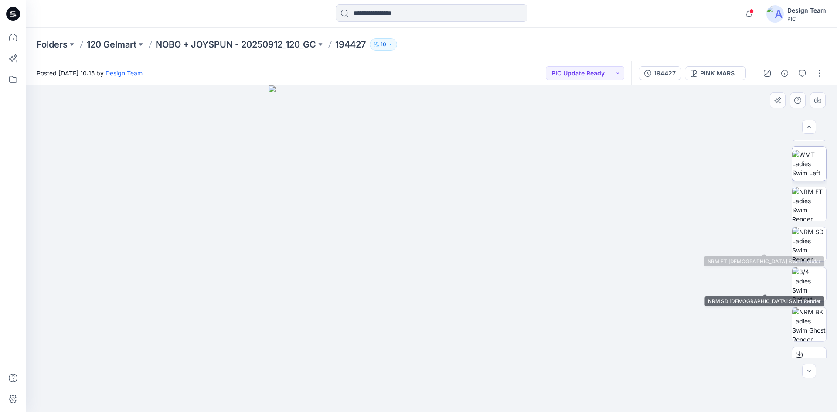
scroll to position [131, 0]
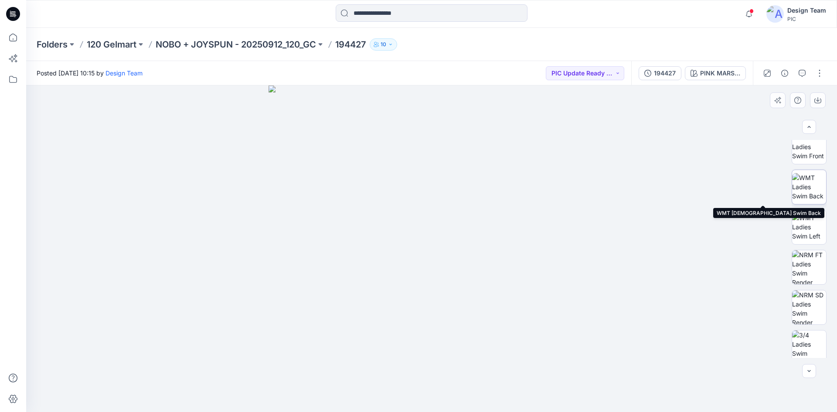
click at [810, 187] on img at bounding box center [809, 186] width 34 height 27
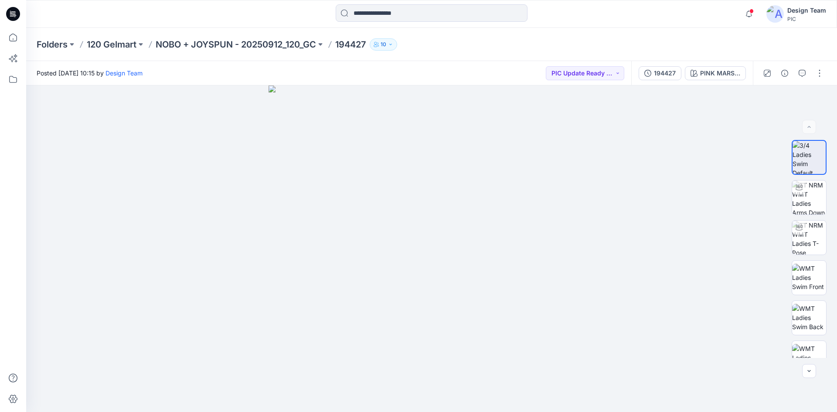
click at [796, 14] on div "Design Team" at bounding box center [807, 10] width 39 height 10
